Goal: Find specific page/section: Find specific page/section

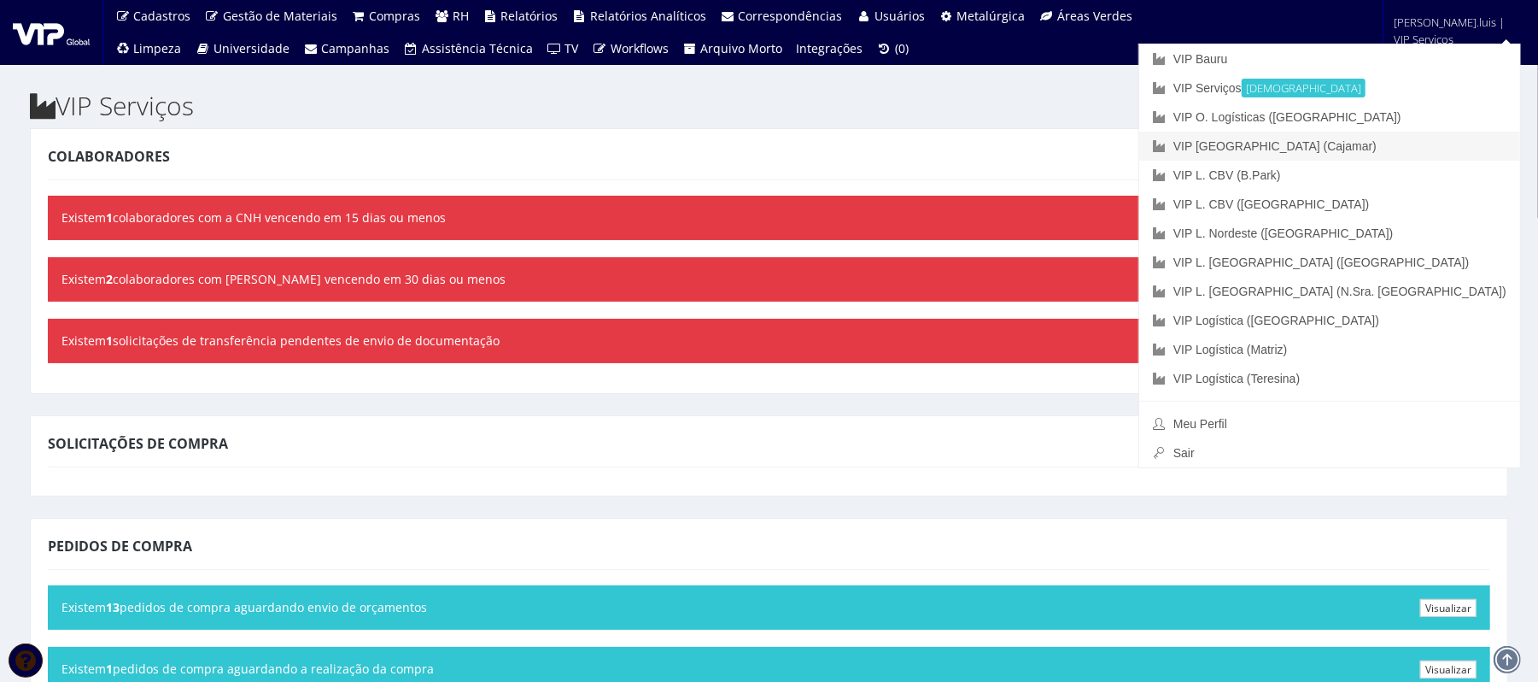
click at [1402, 141] on link "VIP [GEOGRAPHIC_DATA] (Cajamar)" at bounding box center [1330, 146] width 381 height 29
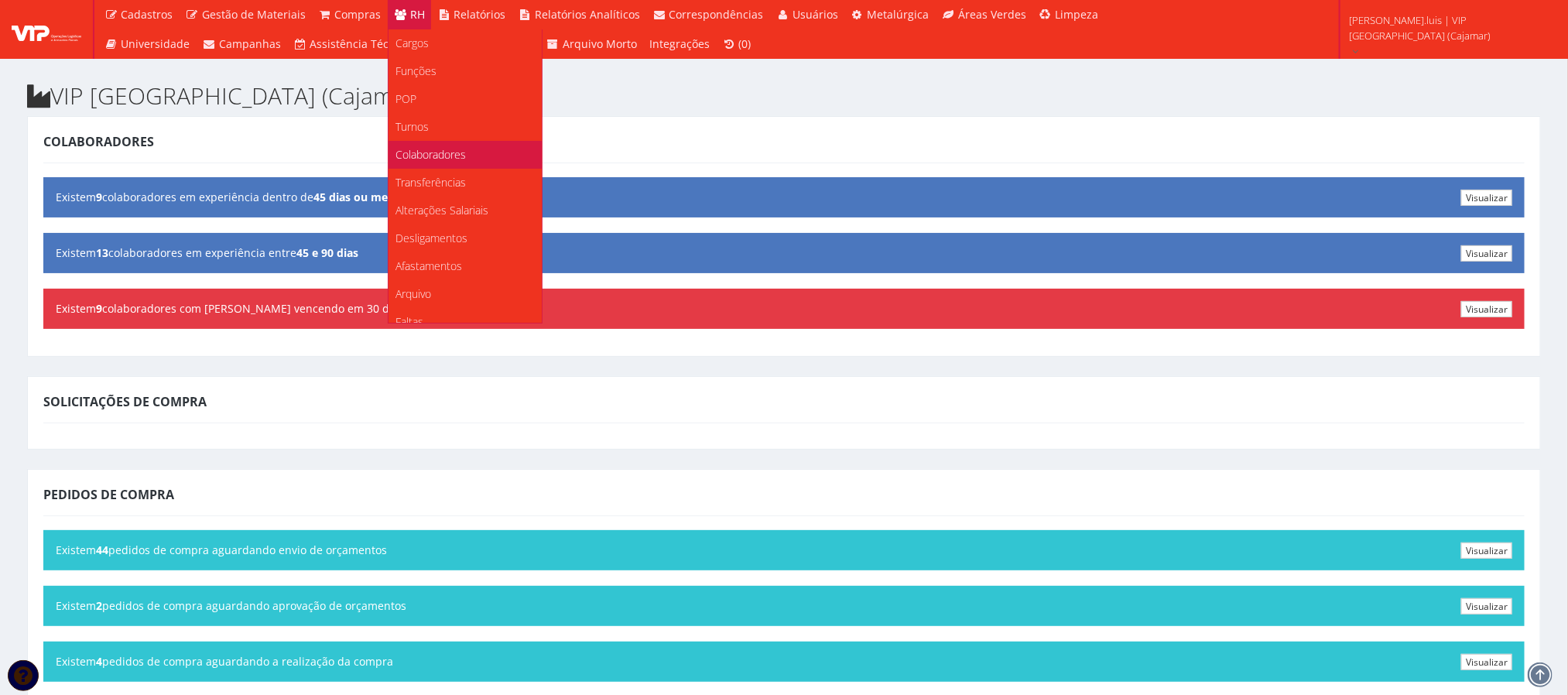
click at [422, 163] on link "Colaboradores" at bounding box center [465, 154] width 153 height 28
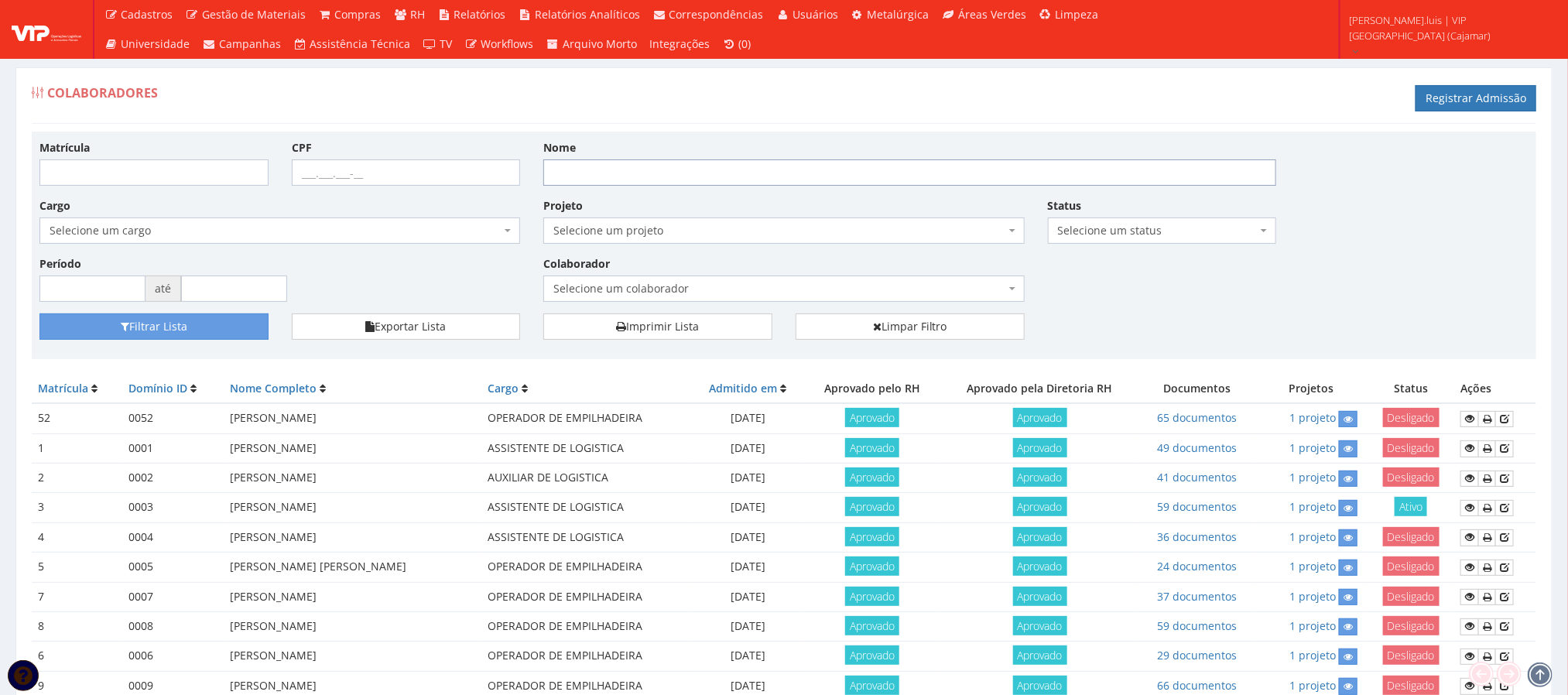
click at [571, 181] on input "Nome" at bounding box center [909, 172] width 733 height 26
type input "EVERTON"
click at [216, 314] on button "Filtrar Lista" at bounding box center [154, 326] width 229 height 26
